Goal: Task Accomplishment & Management: Complete application form

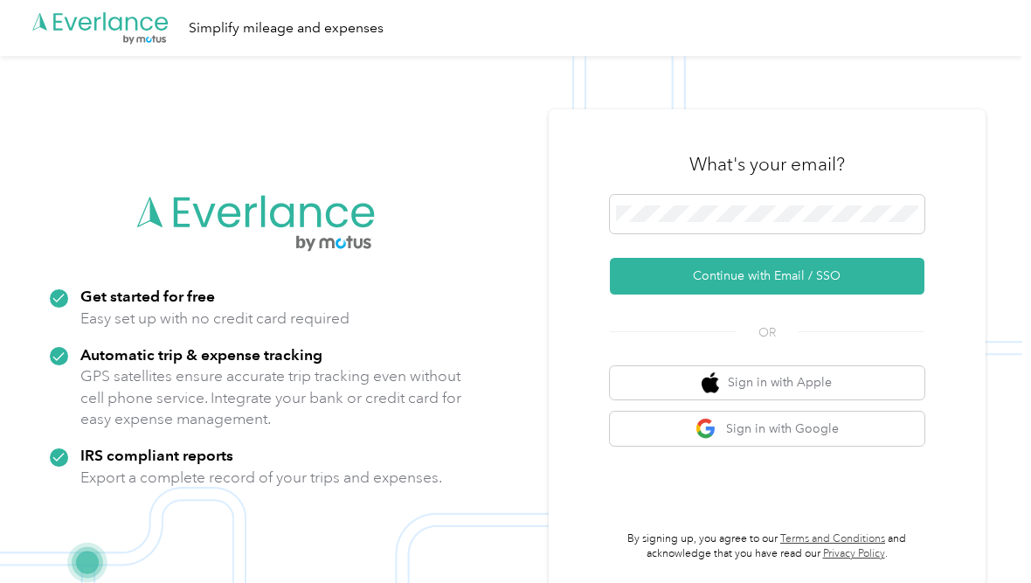
click at [873, 286] on button "Continue with Email / SSO" at bounding box center [767, 276] width 314 height 37
click at [761, 284] on button "Continue with Email / SSO" at bounding box center [767, 276] width 314 height 37
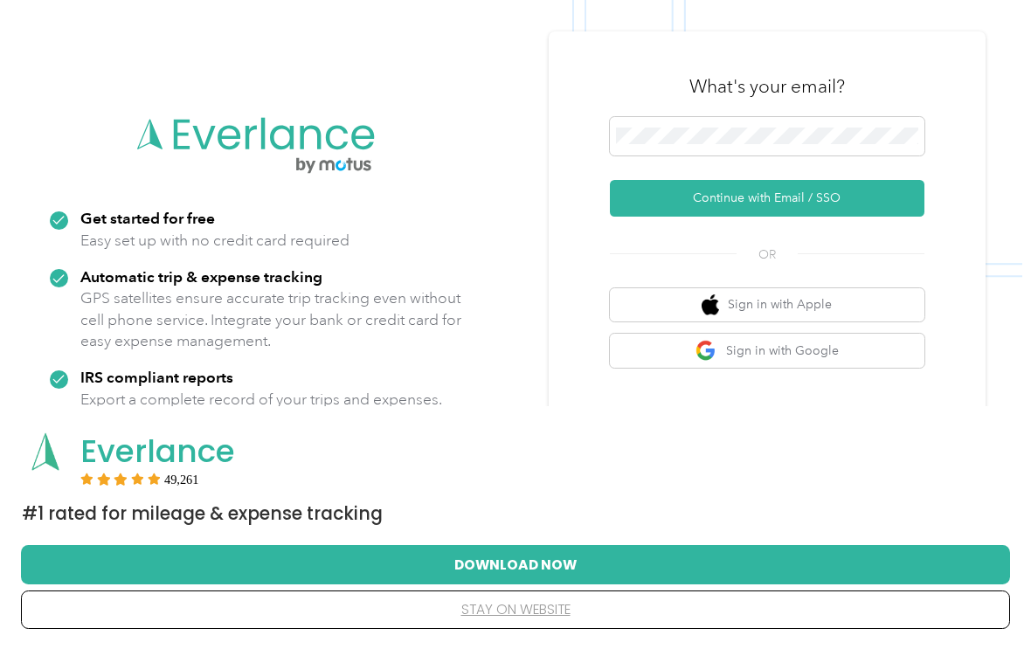
scroll to position [137, 0]
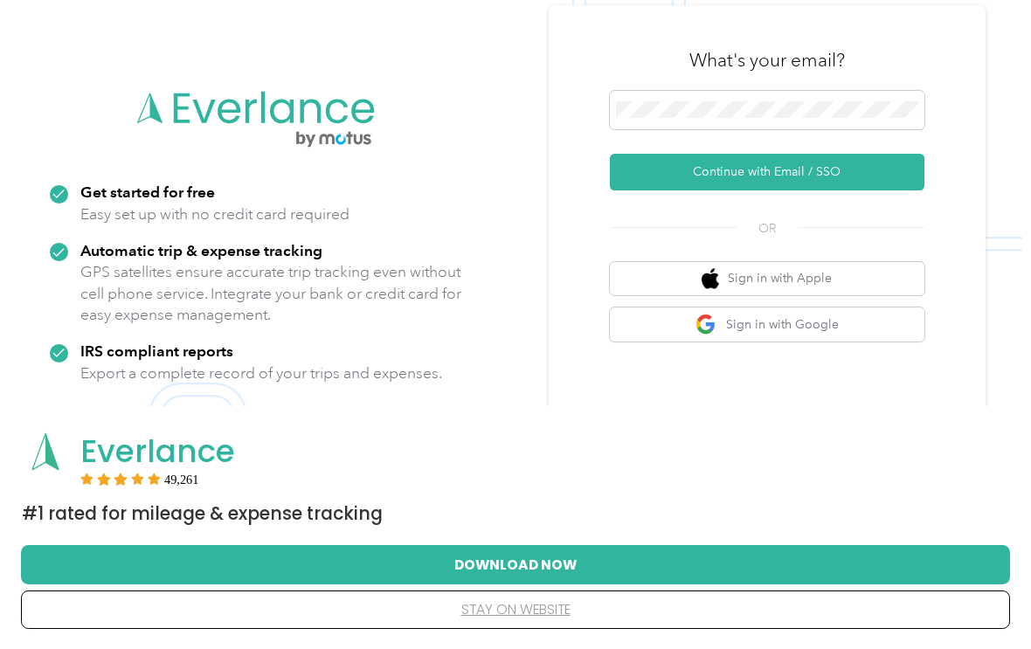
click at [579, 582] on button "stay on website" at bounding box center [515, 609] width 933 height 37
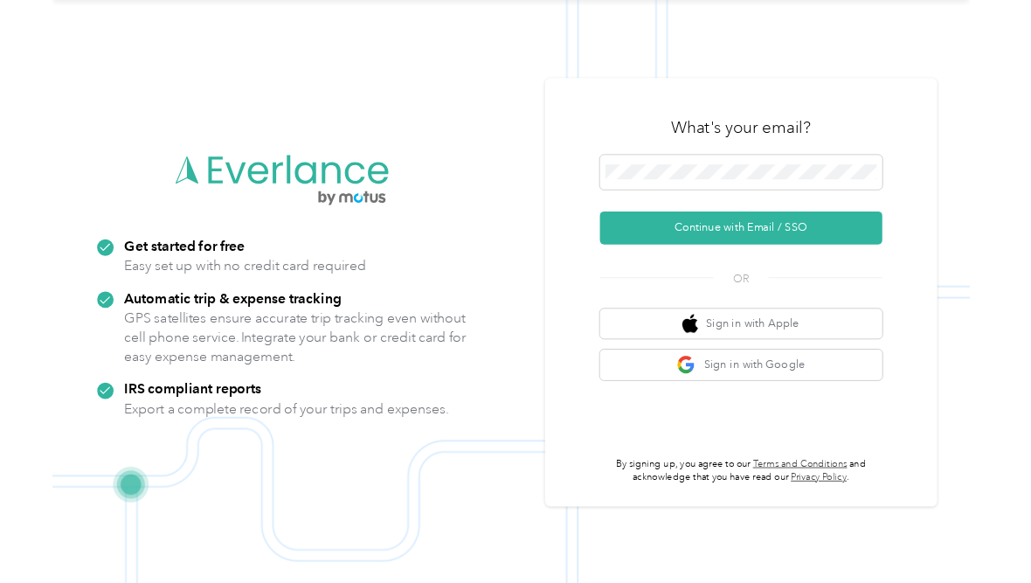
scroll to position [0, 0]
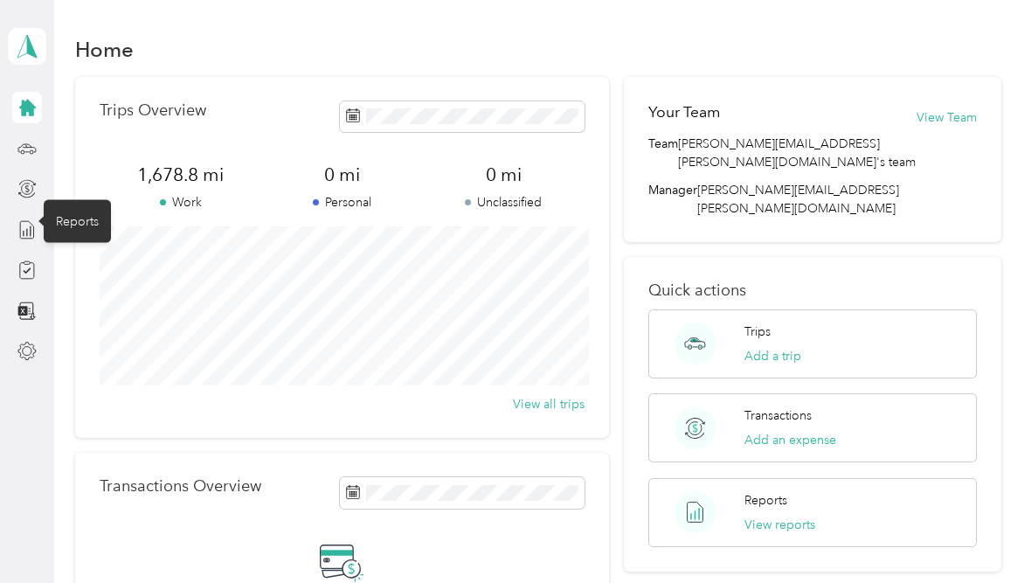
click at [29, 227] on icon at bounding box center [26, 229] width 19 height 19
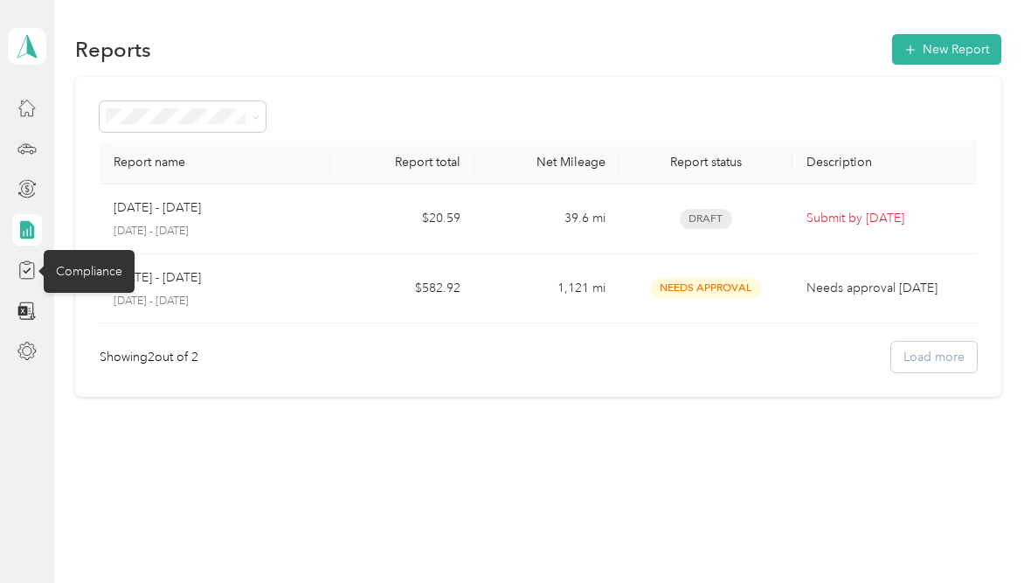
click at [31, 279] on icon at bounding box center [27, 271] width 14 height 16
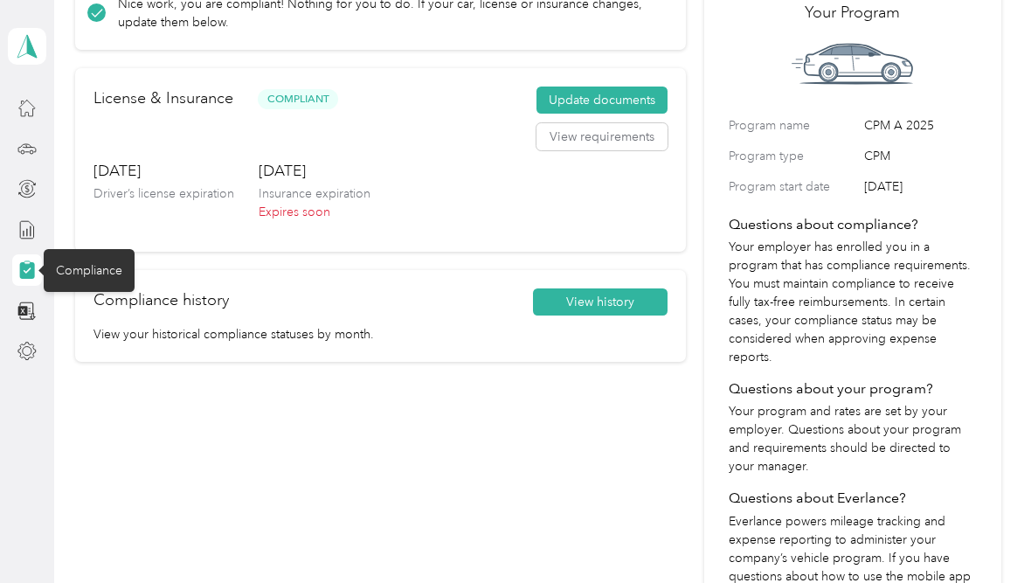
scroll to position [115, 0]
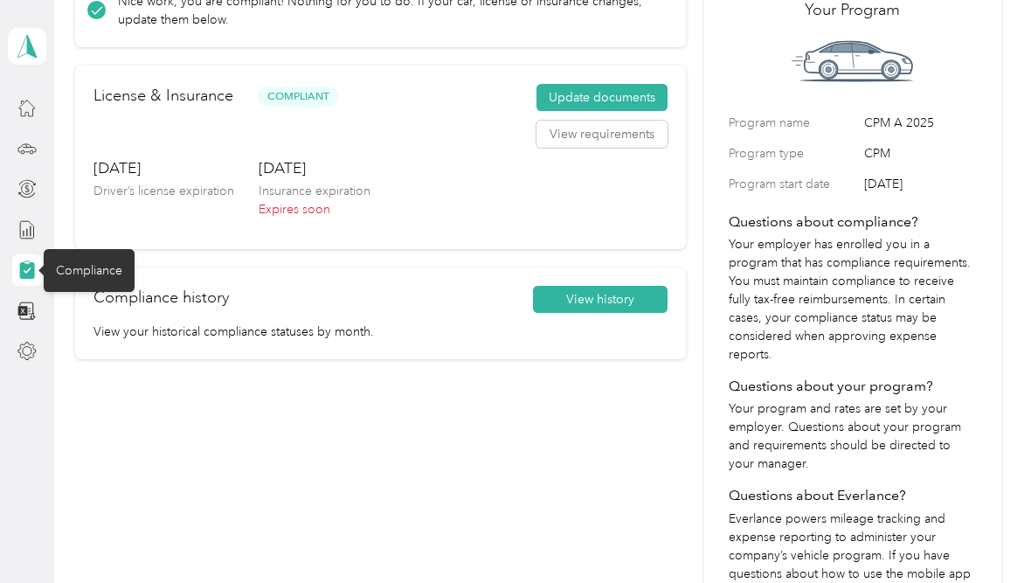
click at [619, 100] on button "Update documents" at bounding box center [601, 98] width 131 height 28
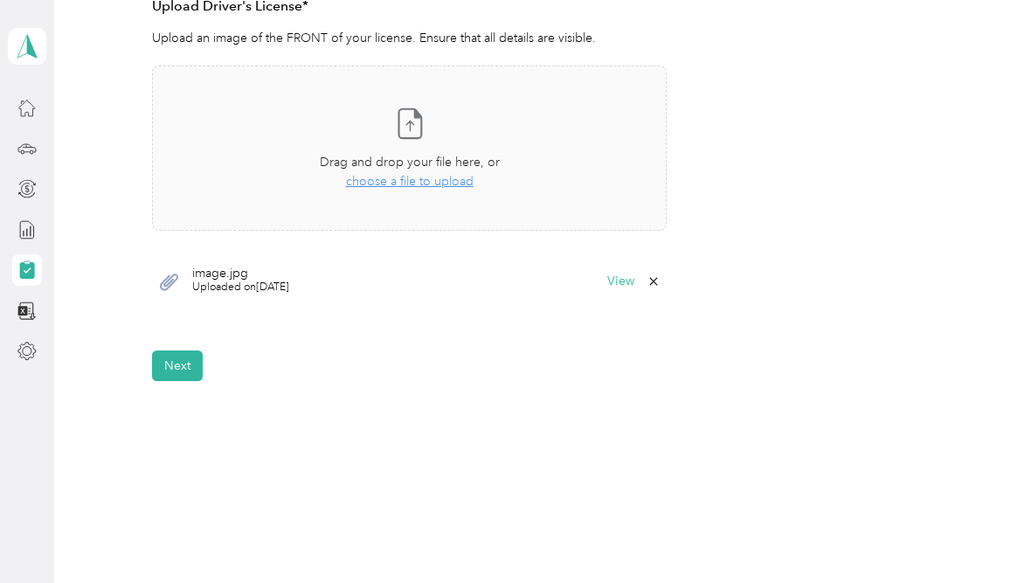
scroll to position [514, 0]
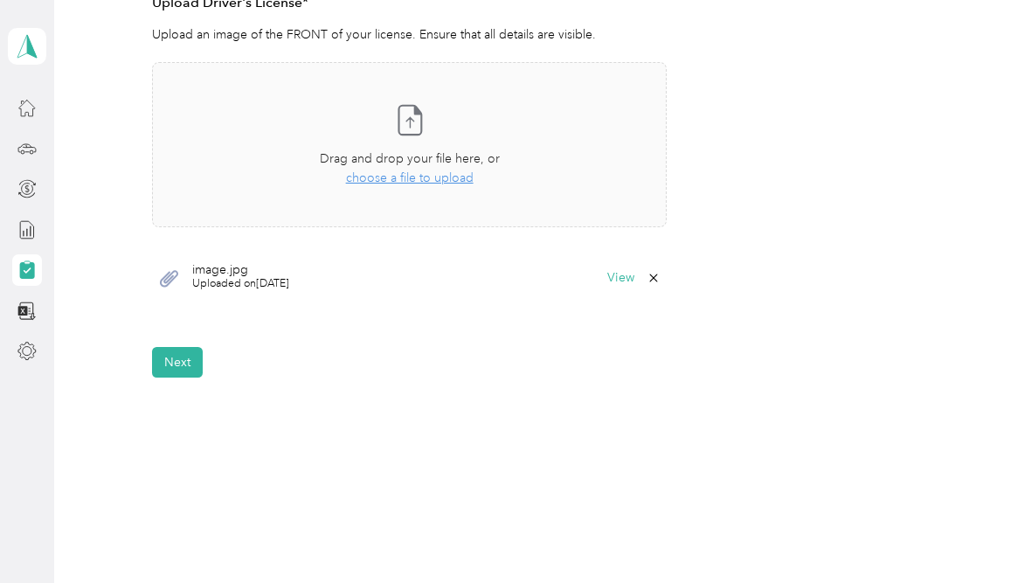
click at [178, 365] on button "Next" at bounding box center [177, 362] width 51 height 31
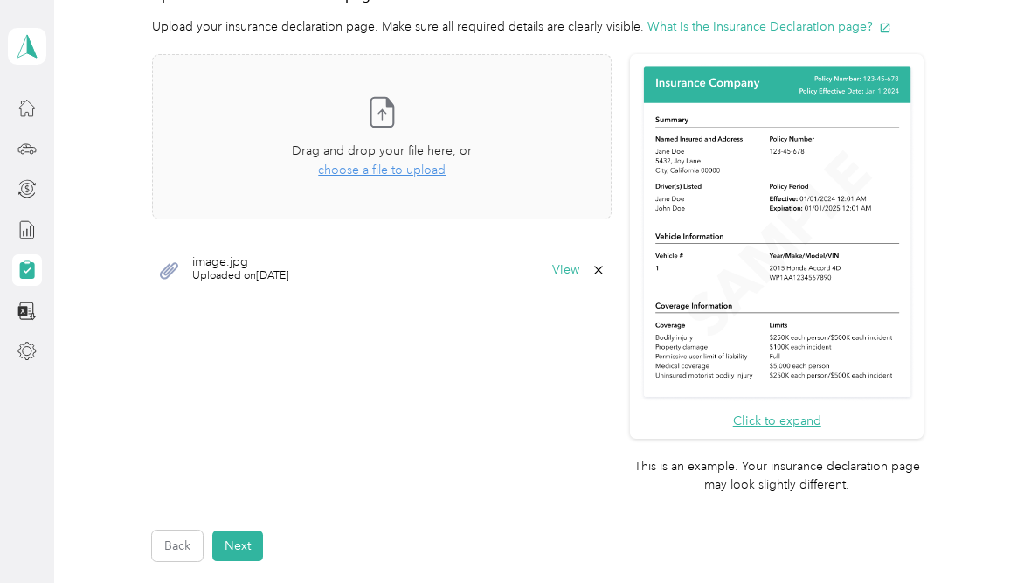
scroll to position [461, 0]
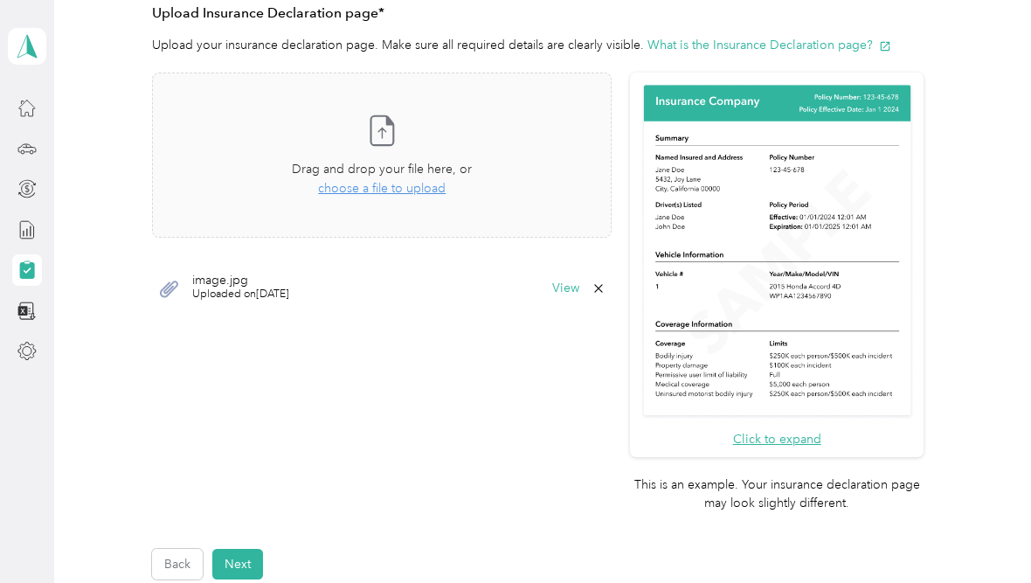
click at [419, 191] on span "choose a file to upload" at bounding box center [382, 188] width 128 height 15
click at [245, 549] on button "Next" at bounding box center [237, 564] width 51 height 31
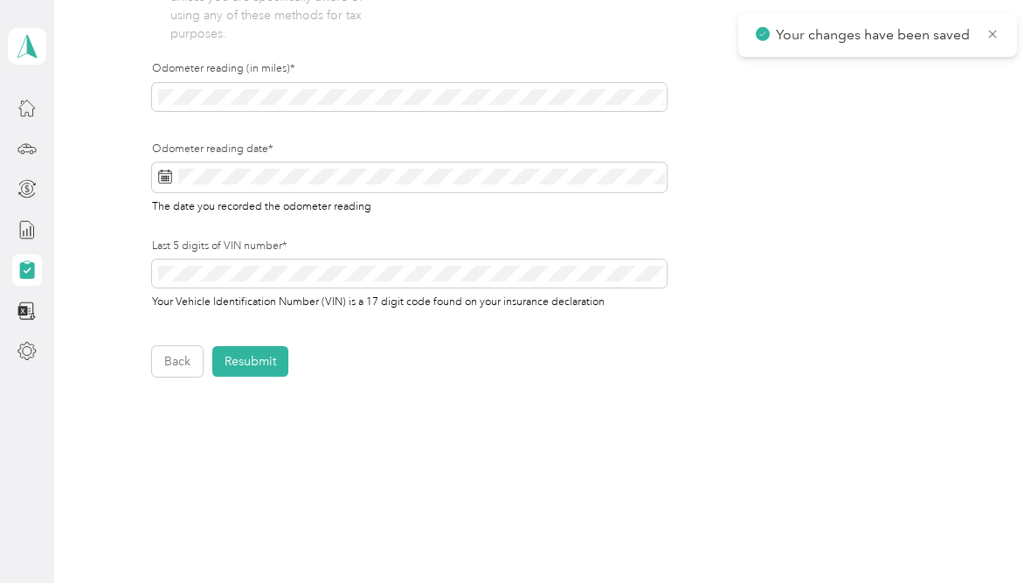
scroll to position [597, 0]
click at [259, 355] on button "Resubmit" at bounding box center [250, 361] width 76 height 31
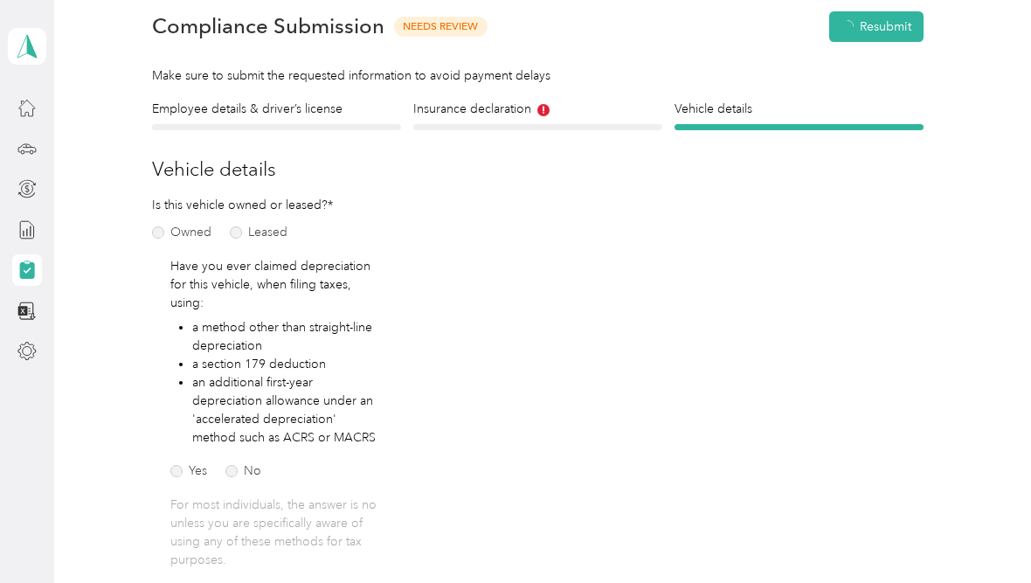
scroll to position [21, 0]
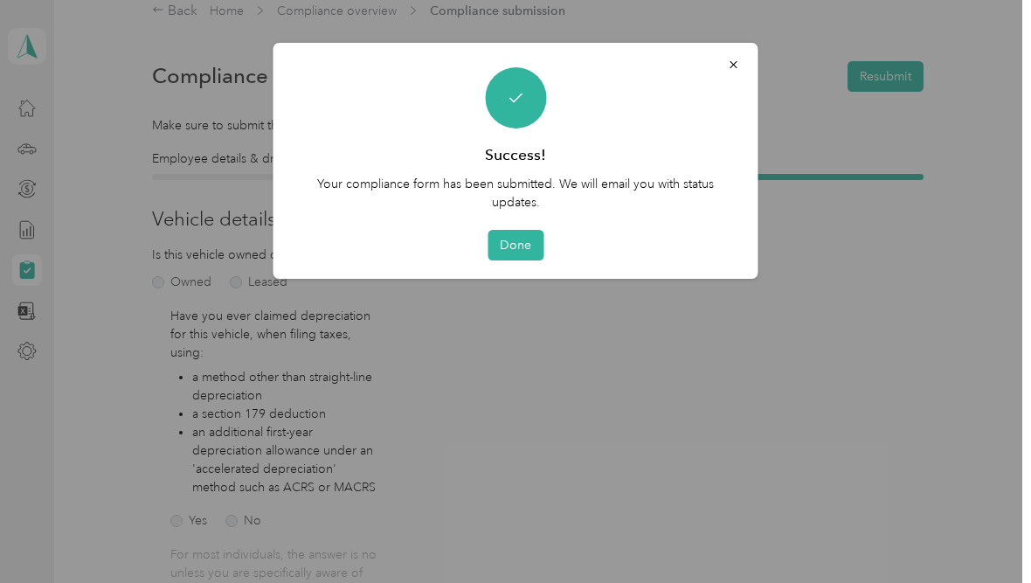
click at [515, 241] on button "Done" at bounding box center [515, 245] width 56 height 31
